Goal: Information Seeking & Learning: Learn about a topic

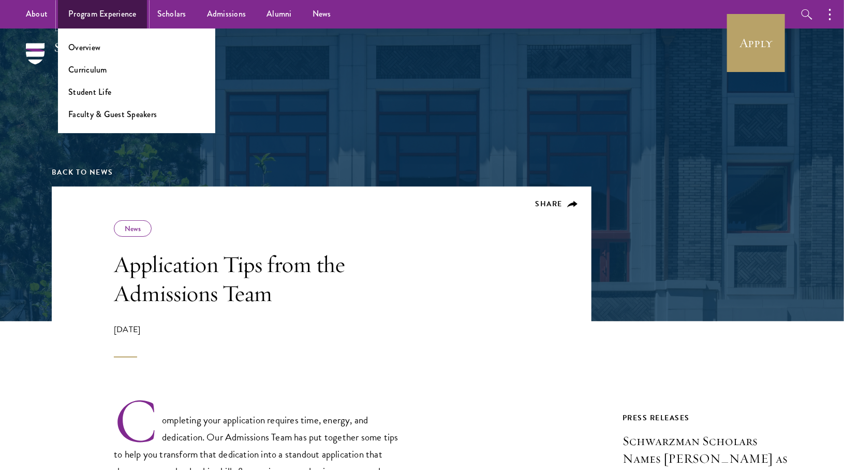
click at [105, 11] on link "Program Experience" at bounding box center [102, 14] width 89 height 28
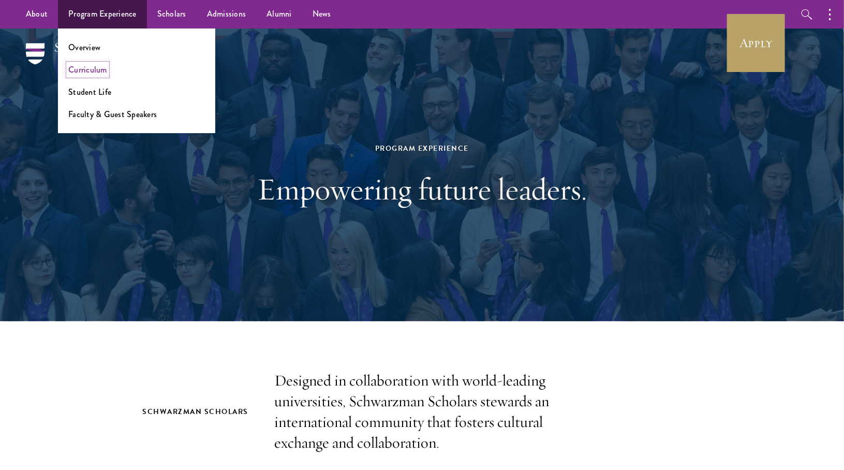
click at [98, 71] on link "Curriculum" at bounding box center [87, 70] width 39 height 12
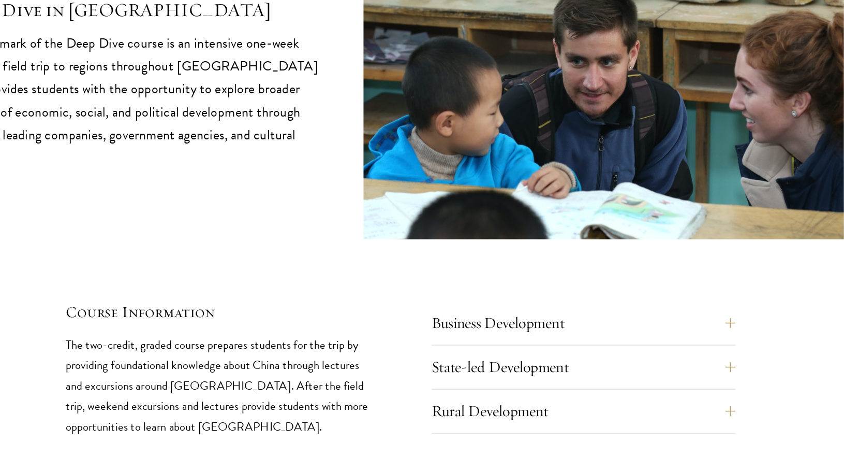
scroll to position [4331, 0]
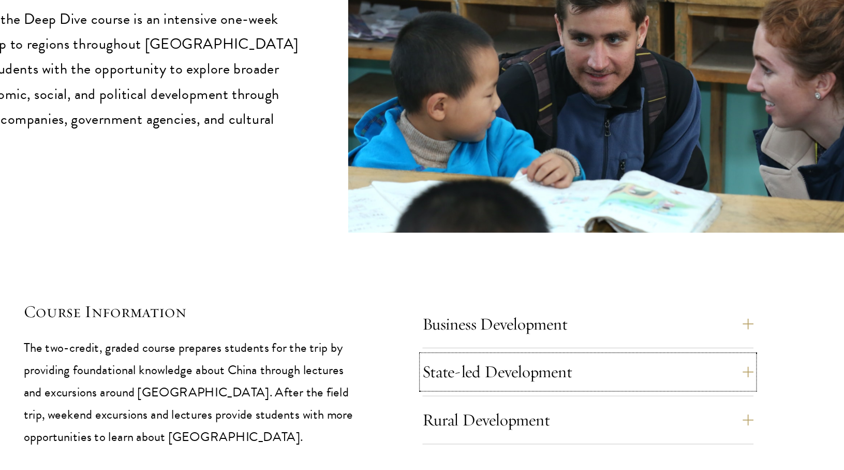
click at [521, 346] on button "State-led Development" at bounding box center [575, 358] width 254 height 25
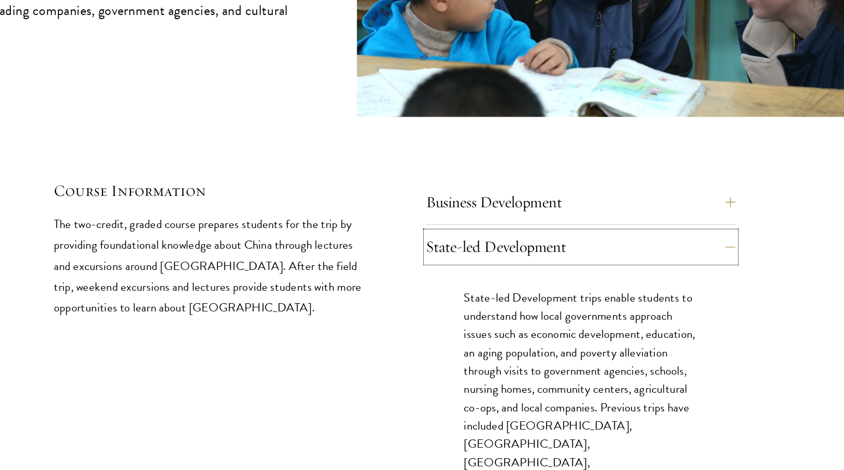
scroll to position [4409, 0]
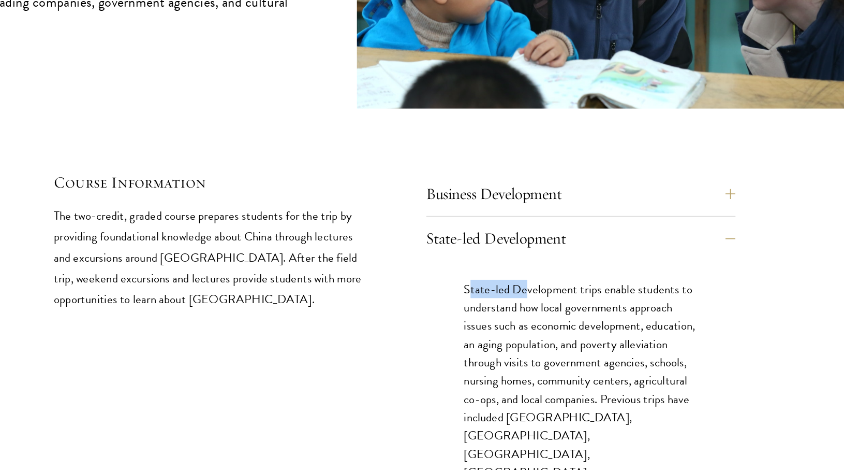
drag, startPoint x: 482, startPoint y: 274, endPoint x: 534, endPoint y: 277, distance: 51.8
click at [534, 314] on p "State-led Development trips enable students to understand how local governments…" at bounding box center [575, 412] width 192 height 196
drag, startPoint x: 480, startPoint y: 276, endPoint x: 592, endPoint y: 278, distance: 111.8
click at [592, 314] on p "State-led Development trips enable students to understand how local governments…" at bounding box center [575, 412] width 192 height 196
copy p "State-led Development trips"
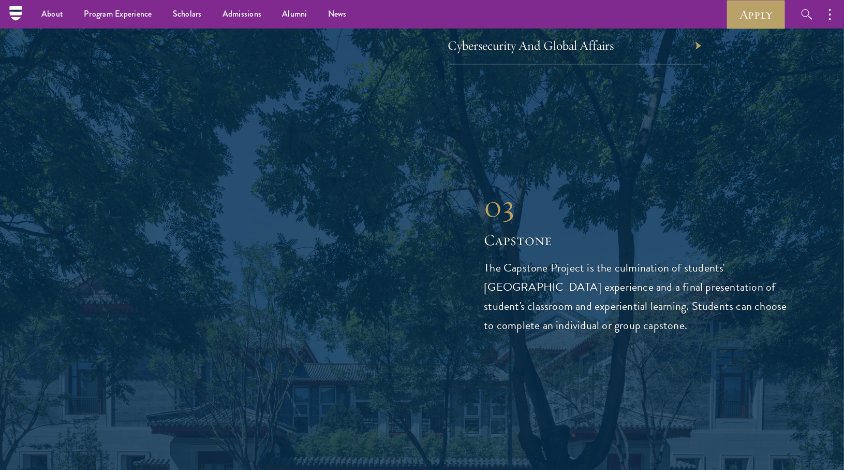
scroll to position [3449, 0]
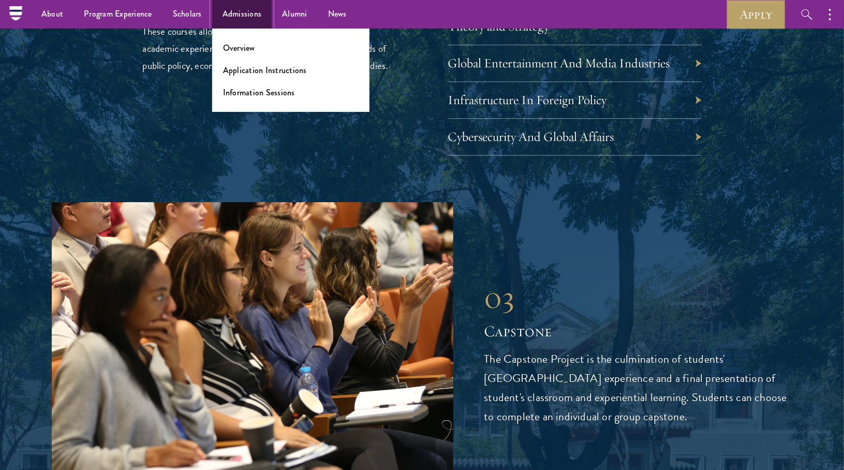
click at [239, 18] on link "Admissions" at bounding box center [242, 14] width 60 height 28
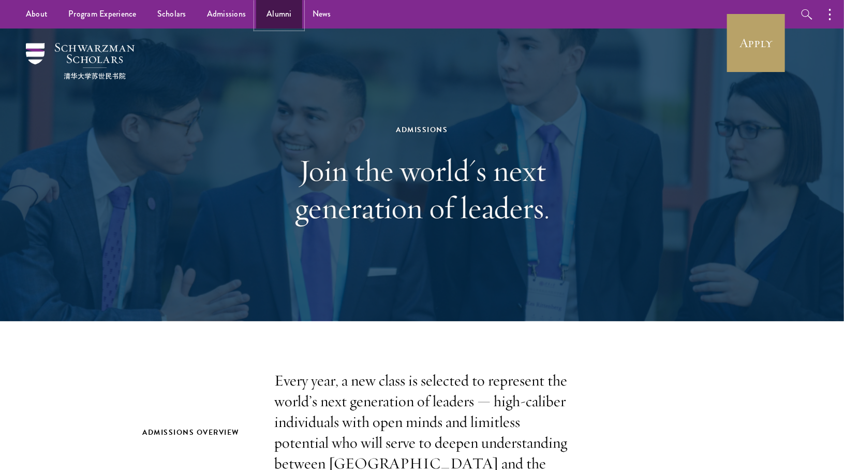
click at [276, 17] on link "Alumni" at bounding box center [279, 14] width 46 height 28
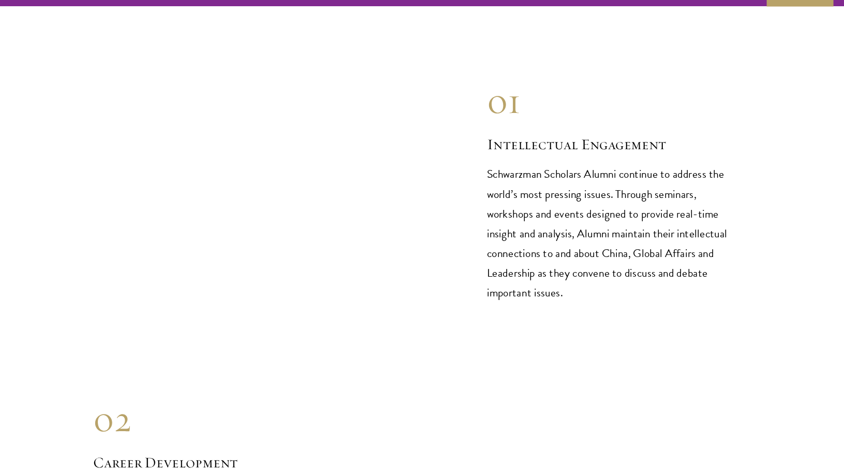
scroll to position [1003, 0]
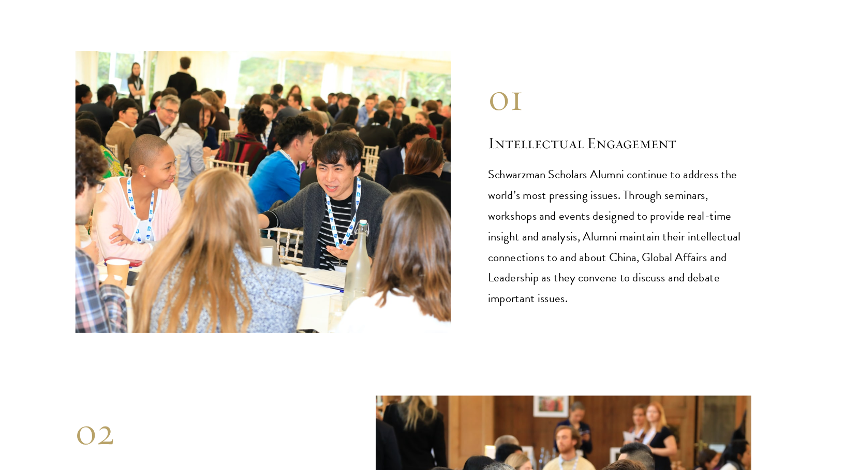
click at [647, 171] on p "Schwarzman Scholars Alumni continue to address the world’s most pressing issues…" at bounding box center [593, 226] width 217 height 120
copy p "seminars"
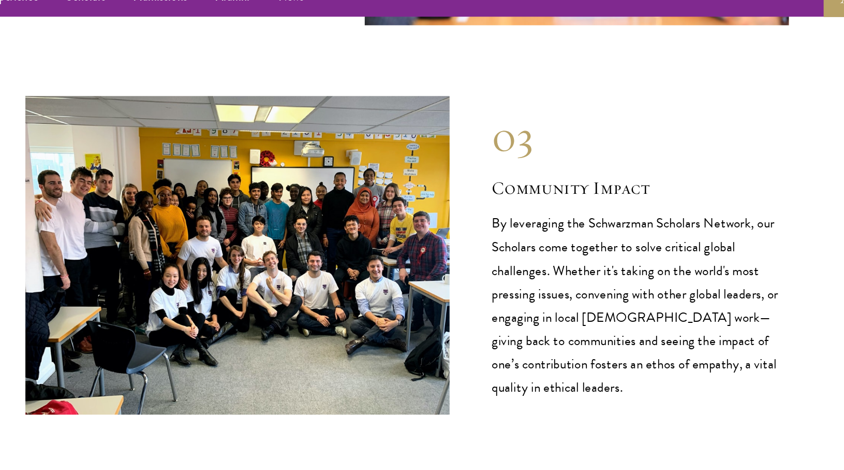
scroll to position [1558, 0]
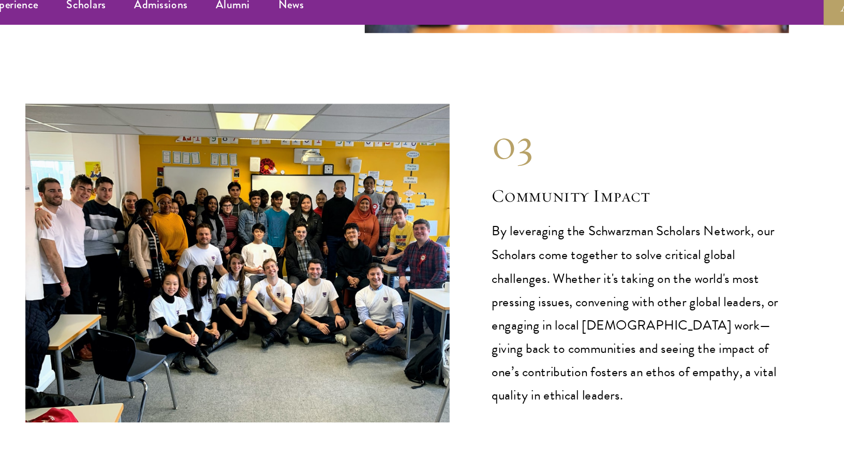
click at [566, 228] on p "By leveraging the Schwarzman Scholars Network, our Scholars come together to so…" at bounding box center [593, 239] width 217 height 137
copy p "volunteer"
